Goal: Register for event/course

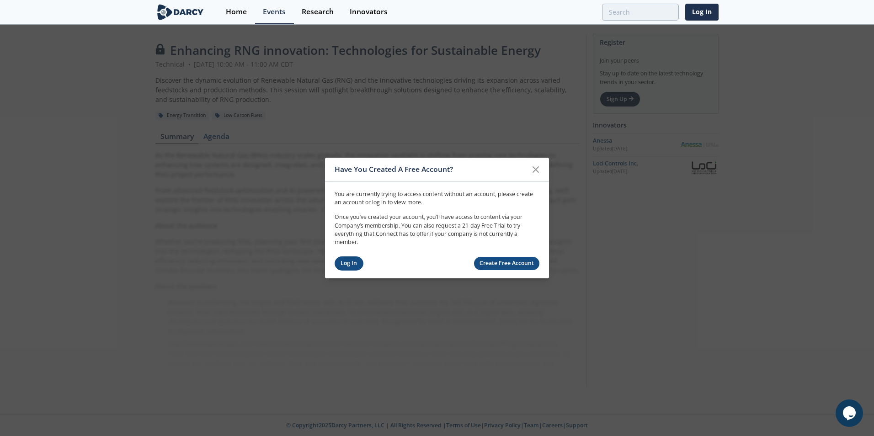
click at [344, 261] on link "Log In" at bounding box center [349, 263] width 29 height 14
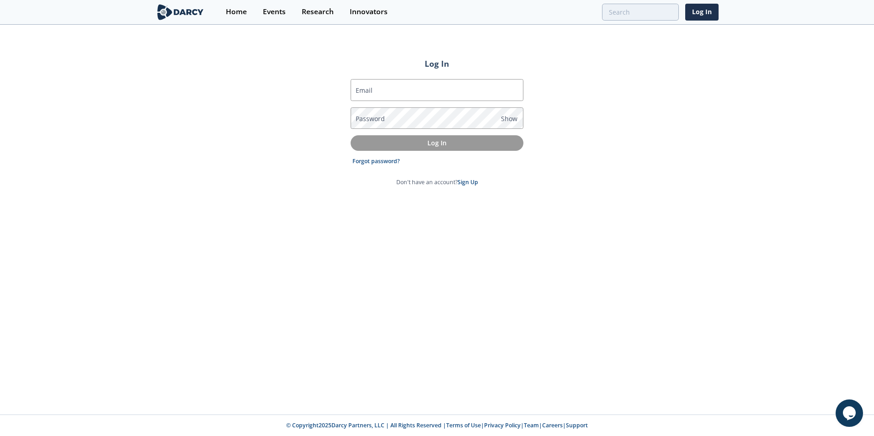
type input "[EMAIL_ADDRESS][DOMAIN_NAME]"
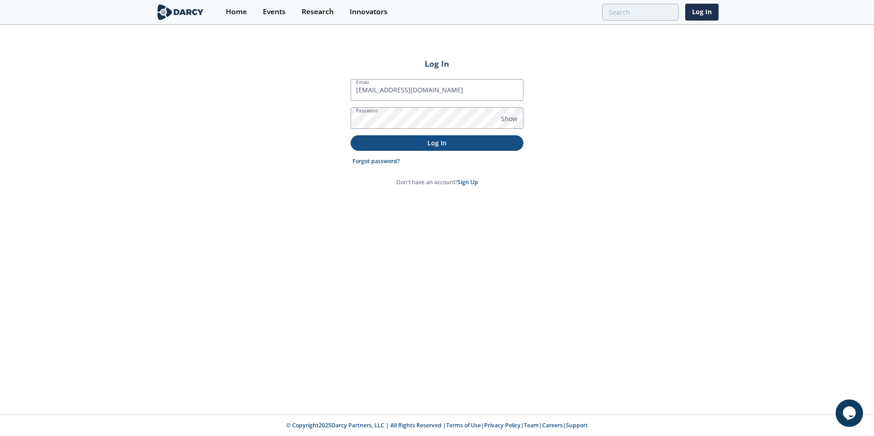
click at [417, 138] on p "Log In" at bounding box center [437, 143] width 160 height 10
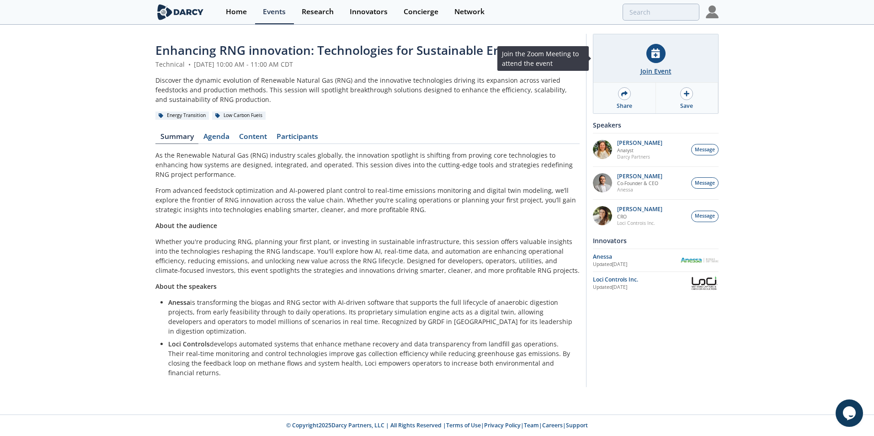
click at [659, 64] on div "Join Event" at bounding box center [655, 58] width 125 height 48
